Goal: Information Seeking & Learning: Learn about a topic

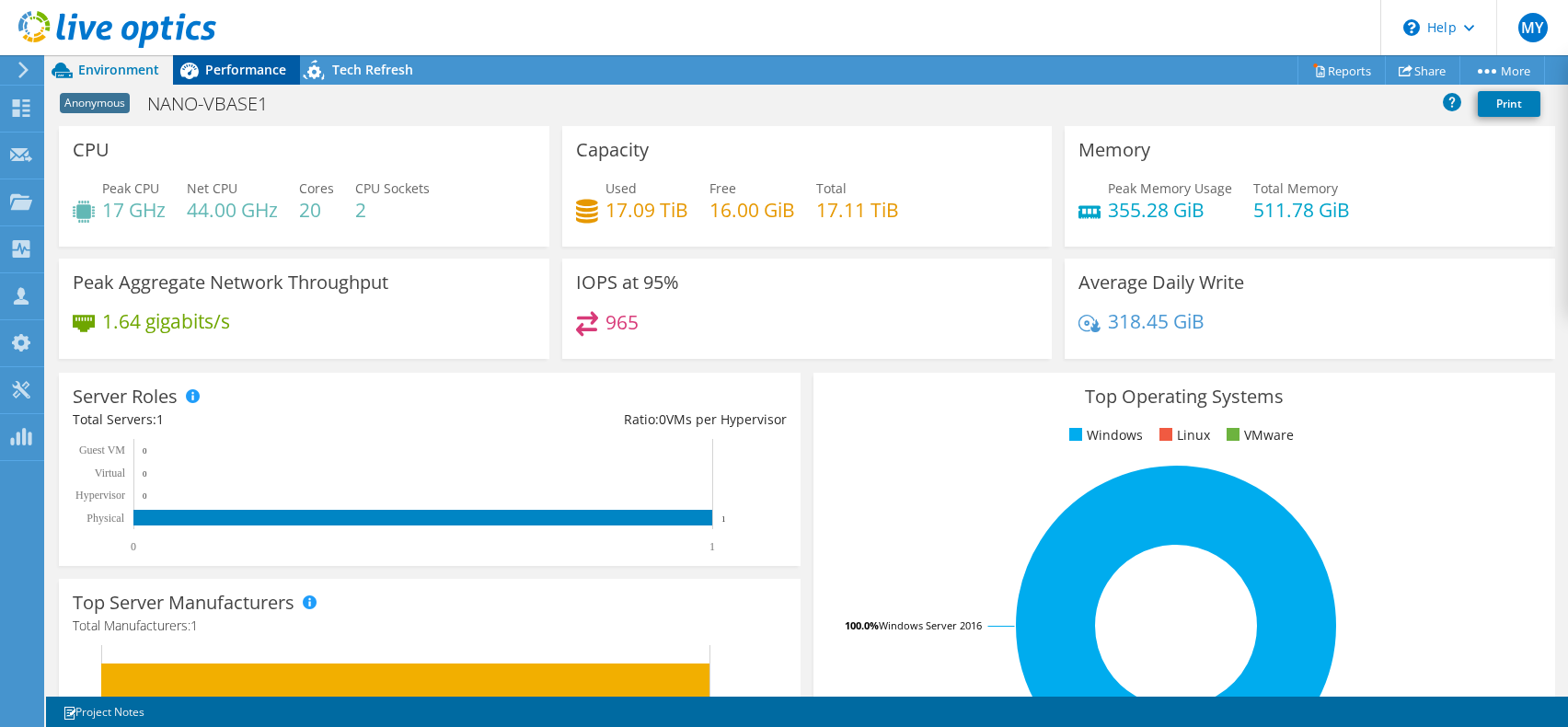
click at [246, 73] on span "Performance" at bounding box center [245, 70] width 81 height 18
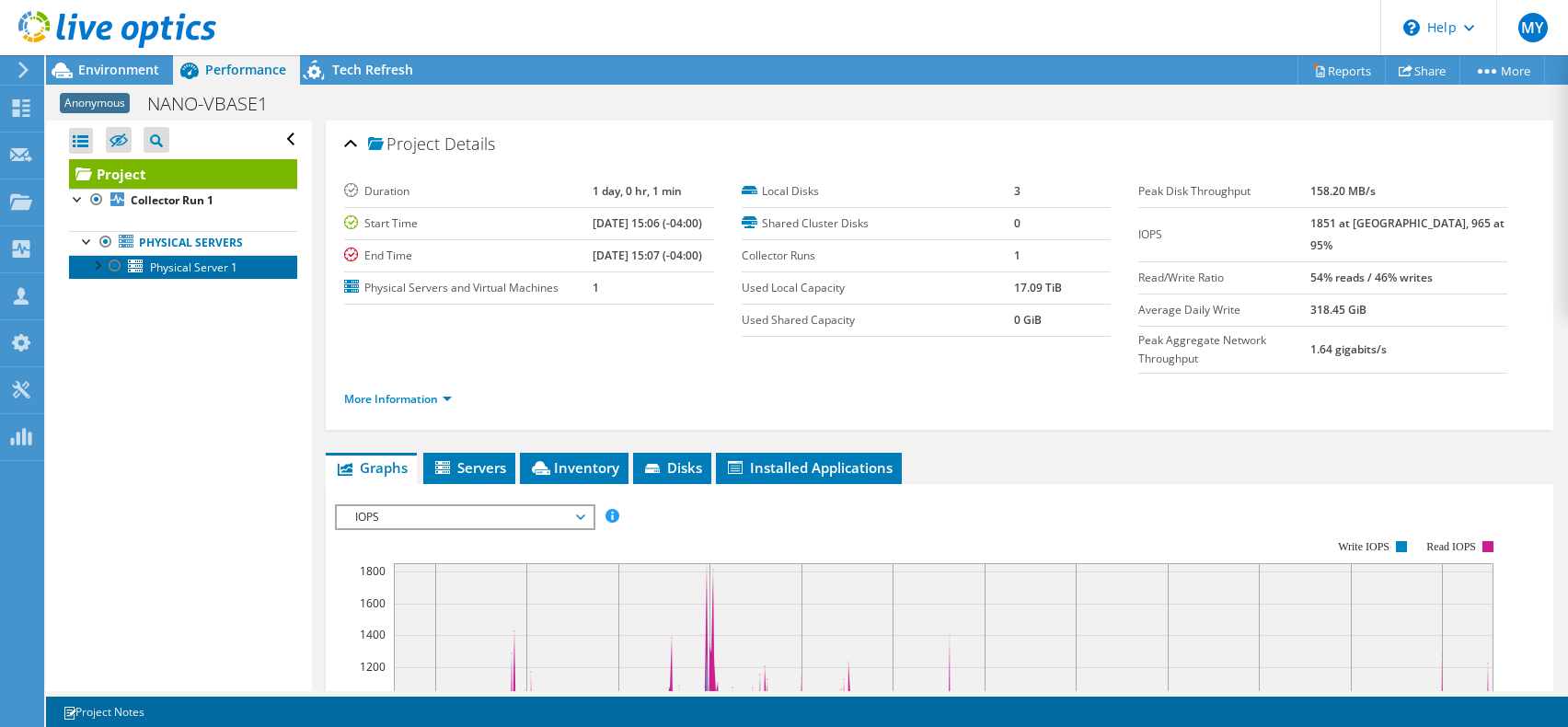
click at [196, 266] on span "Physical Server 1" at bounding box center [194, 267] width 87 height 16
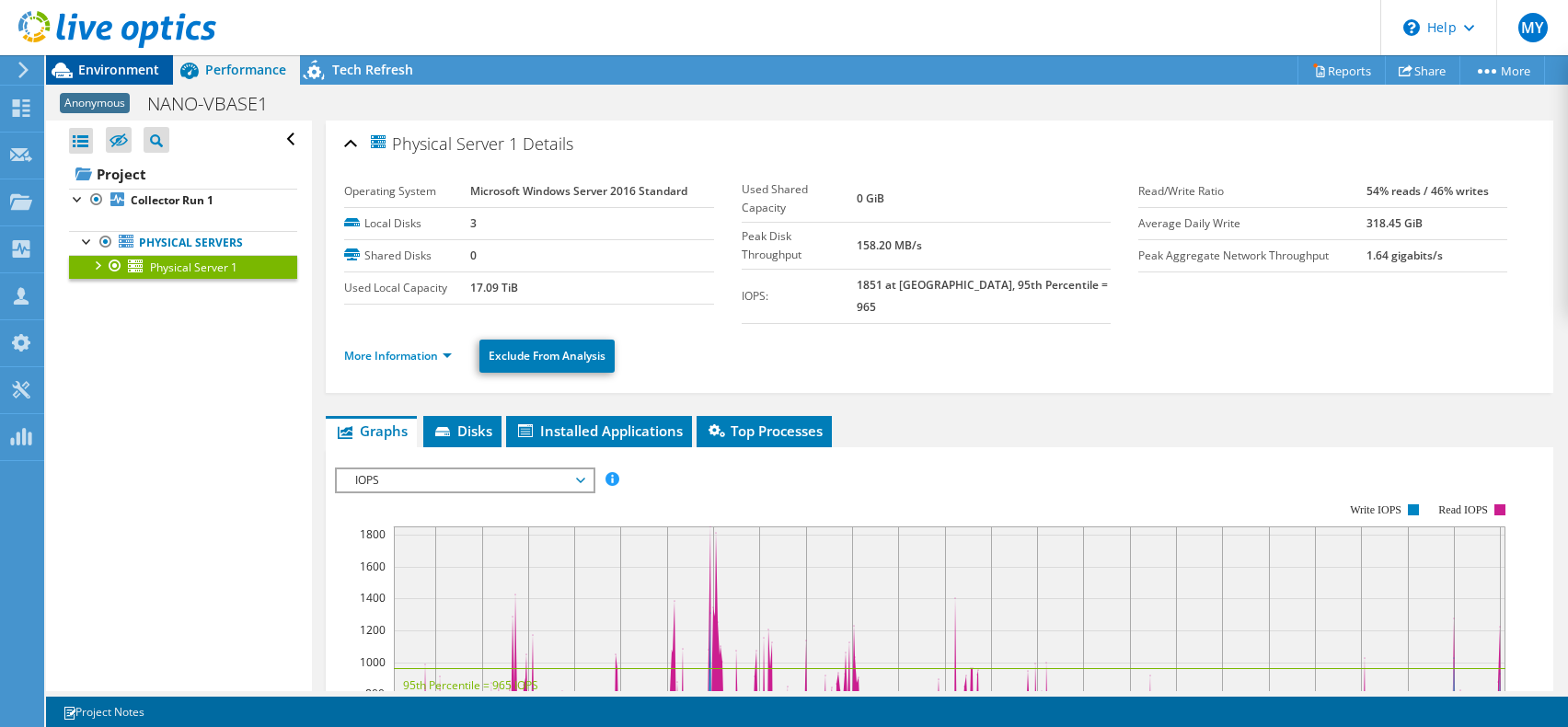
click at [116, 63] on span "Environment" at bounding box center [118, 70] width 81 height 18
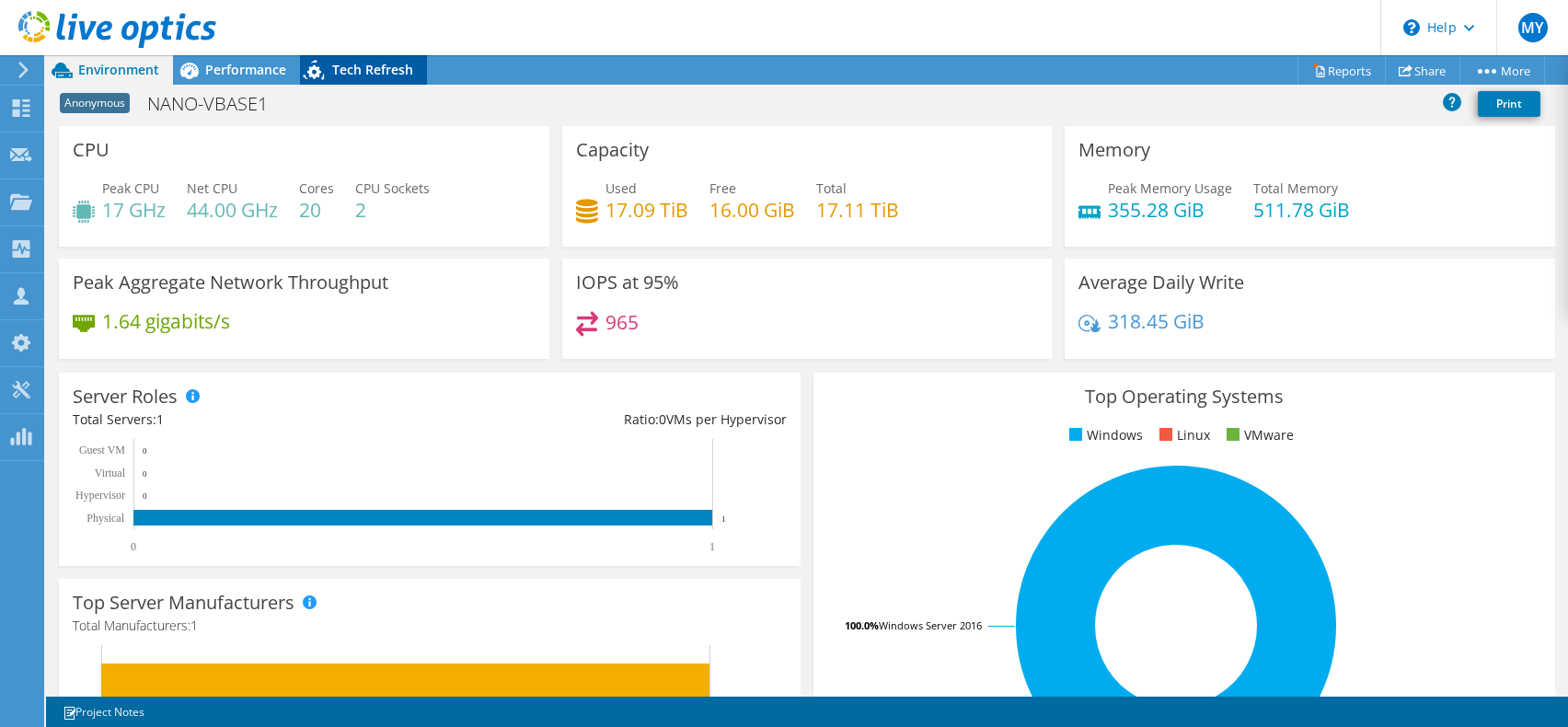
click at [362, 73] on span "Tech Refresh" at bounding box center [372, 70] width 81 height 18
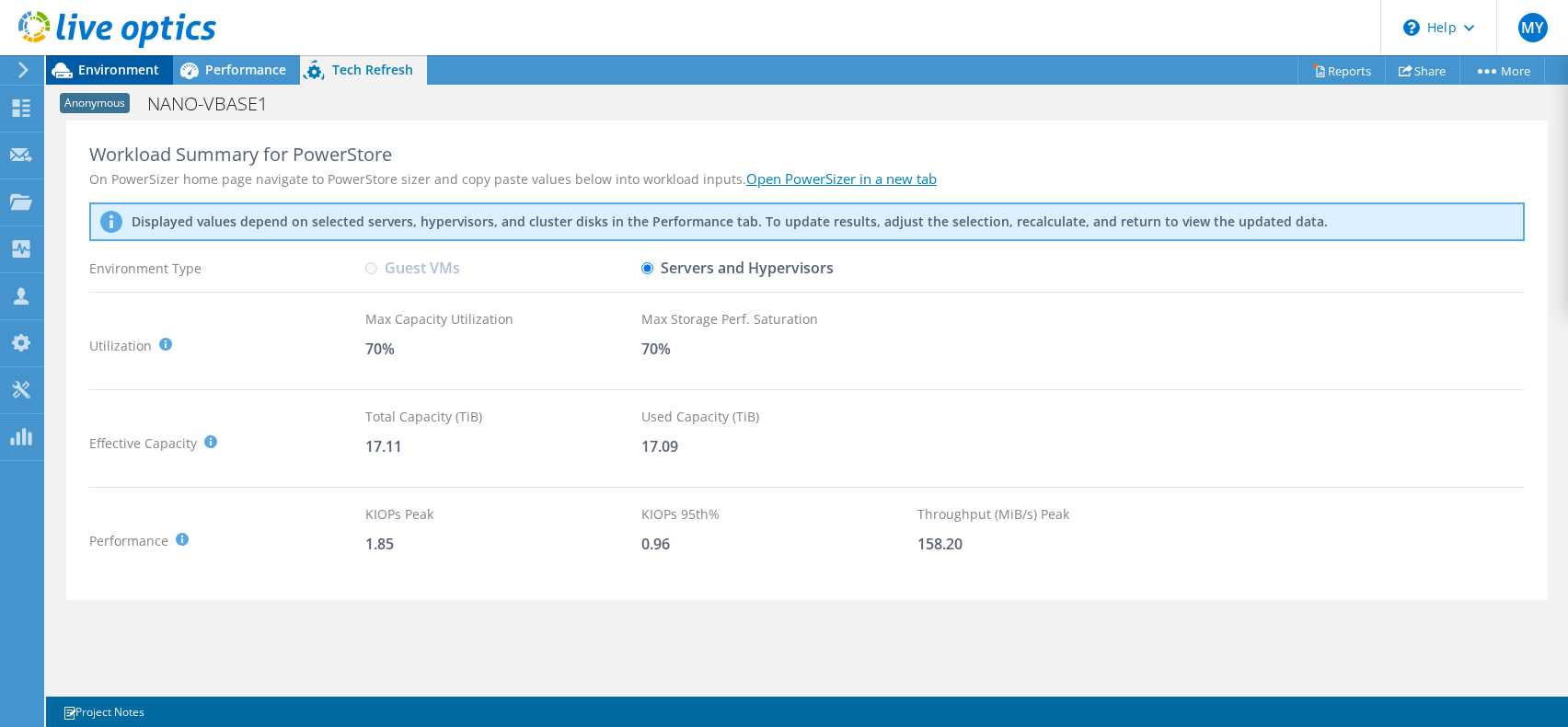
click at [131, 69] on span "Environment" at bounding box center [118, 70] width 81 height 18
